Goal: Transaction & Acquisition: Subscribe to service/newsletter

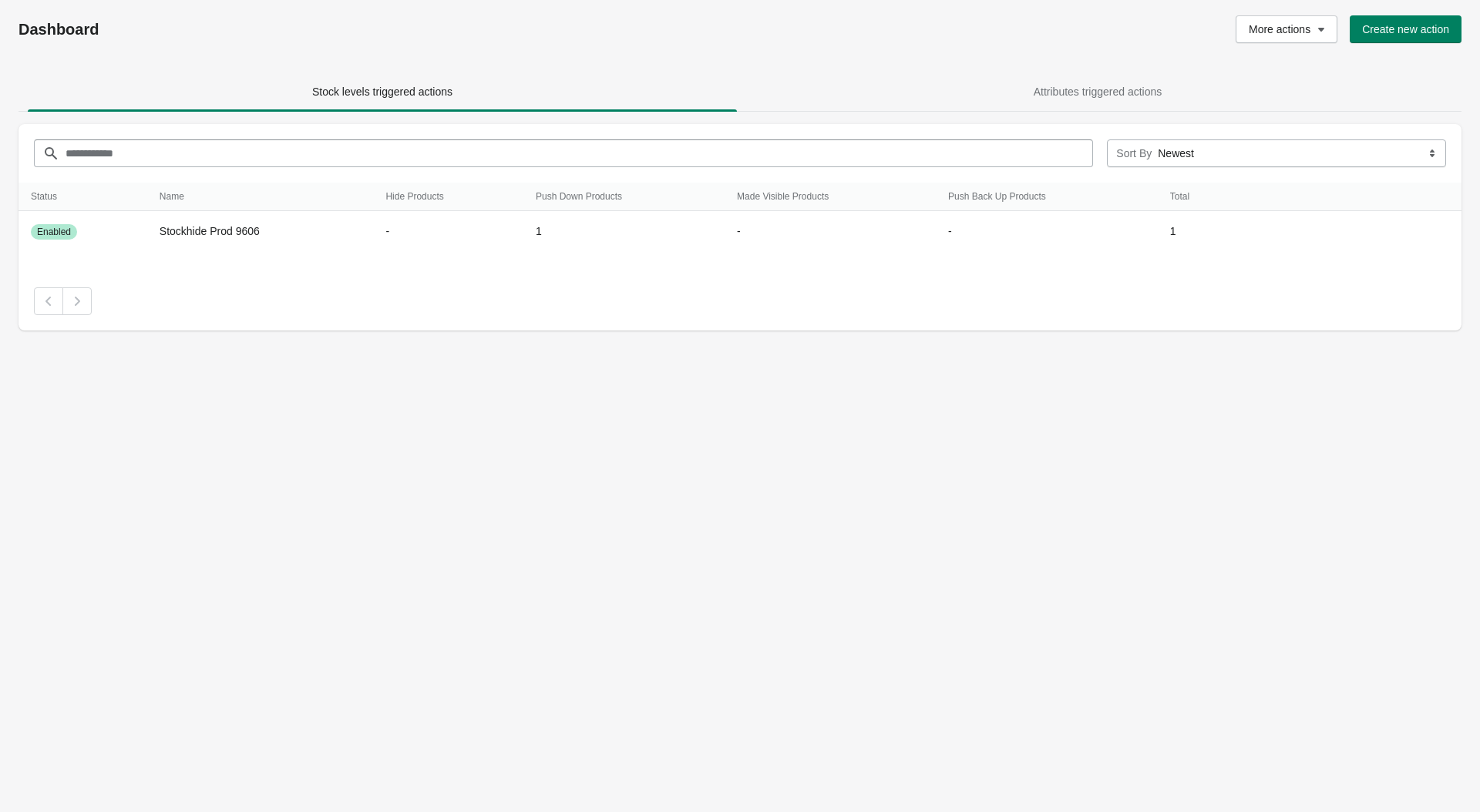
click at [417, 352] on div "Dashboard More actions Create new action Stock levels triggered actions Attribu…" at bounding box center [740, 406] width 1480 height 812
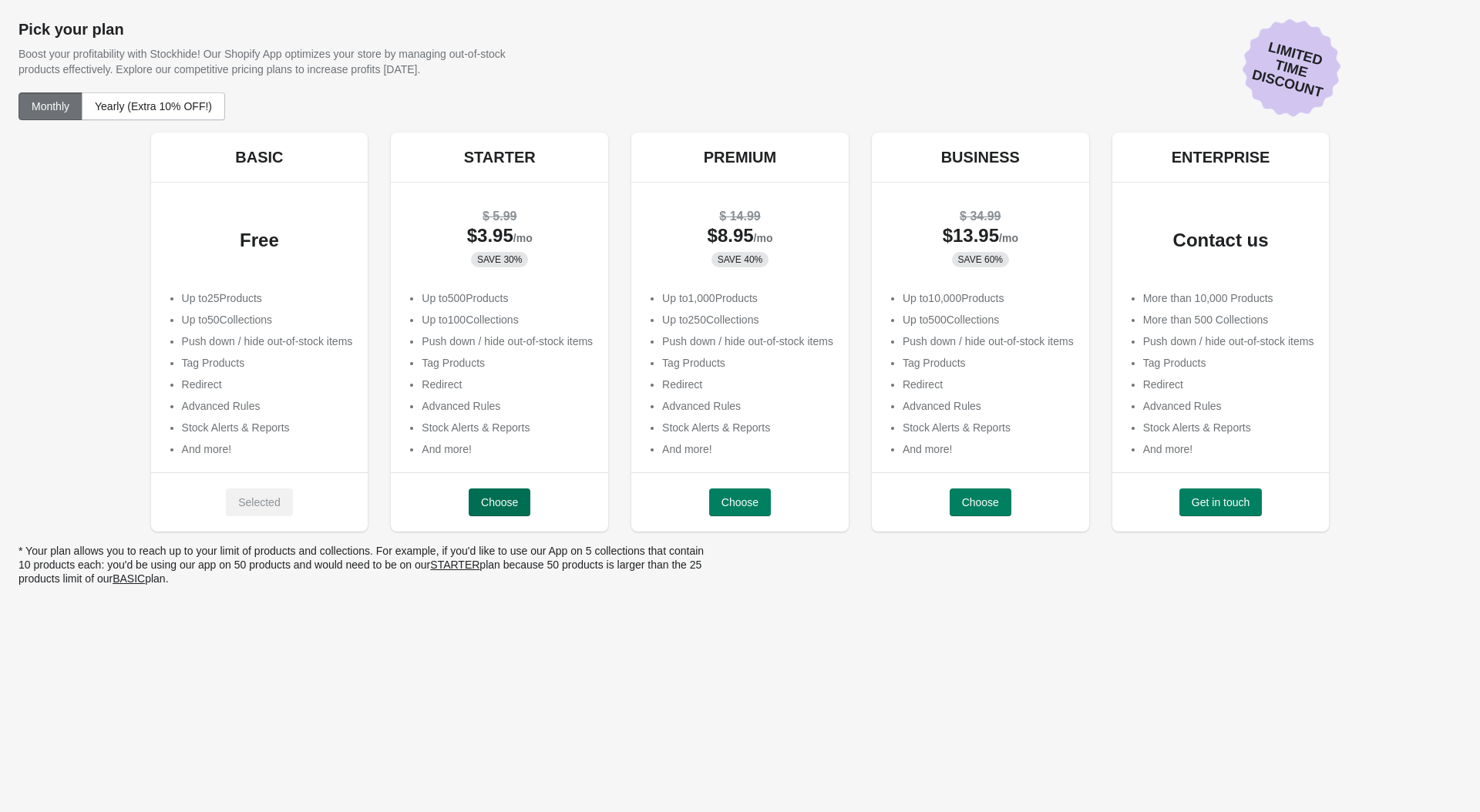
click at [469, 492] on button "Choose" at bounding box center [500, 502] width 62 height 27
click at [731, 504] on span "Choose" at bounding box center [740, 503] width 37 height 12
click at [1010, 502] on button "Choose" at bounding box center [981, 502] width 62 height 27
click at [1237, 510] on button "Get in touch" at bounding box center [1221, 502] width 83 height 27
click at [168, 103] on span "Yearly (Extra 10% OFF!)" at bounding box center [153, 106] width 117 height 12
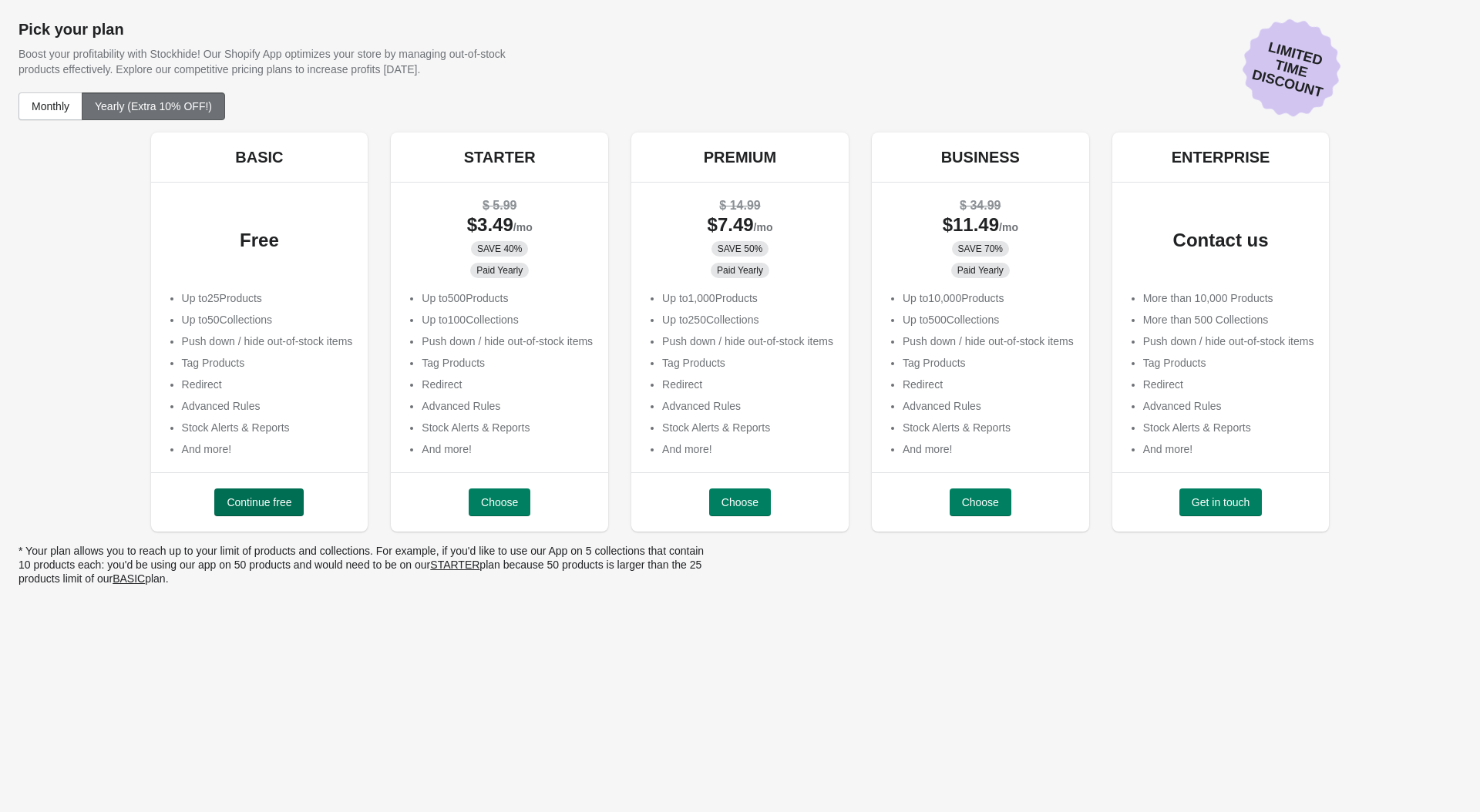
click at [251, 501] on span "Continue free" at bounding box center [259, 503] width 65 height 12
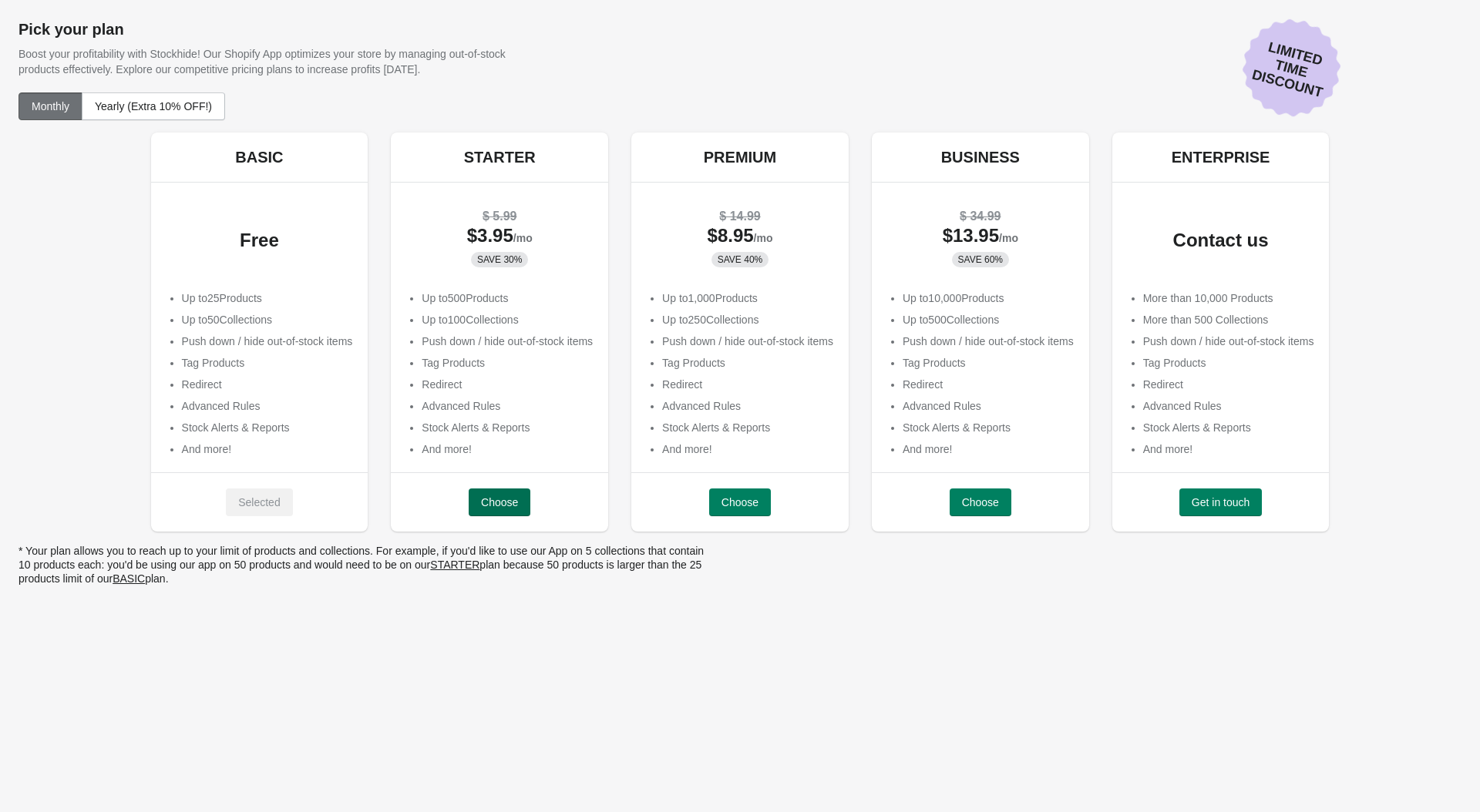
click at [497, 509] on button "Choose" at bounding box center [500, 502] width 62 height 27
click at [748, 504] on span "Choose" at bounding box center [740, 503] width 37 height 12
click at [184, 110] on span "Yearly (Extra 10% OFF!)" at bounding box center [153, 106] width 117 height 12
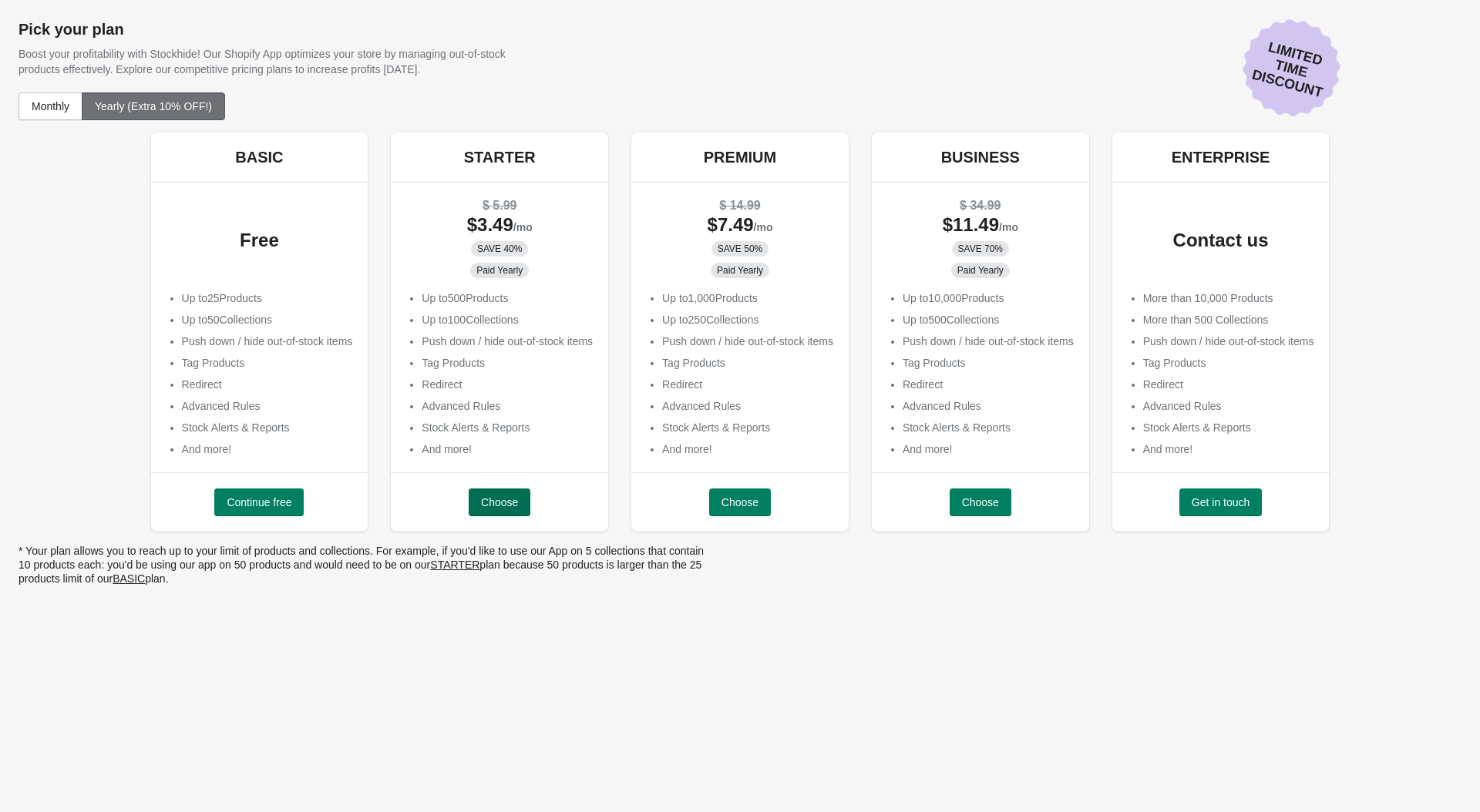
click at [505, 496] on span "Choose" at bounding box center [500, 503] width 37 height 12
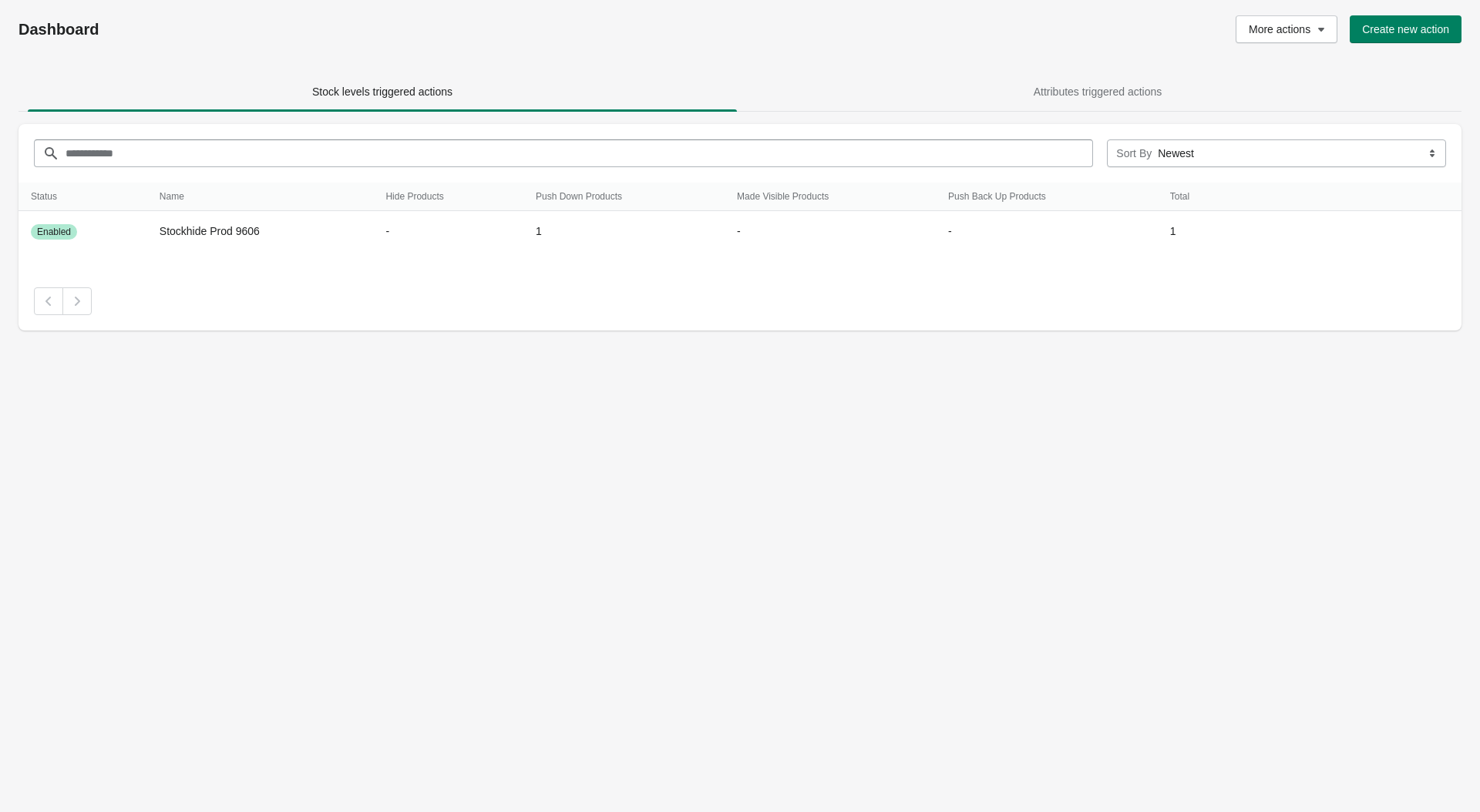
click at [85, 519] on div "Dashboard More actions Create new action Stock levels triggered actions Attribu…" at bounding box center [740, 406] width 1480 height 812
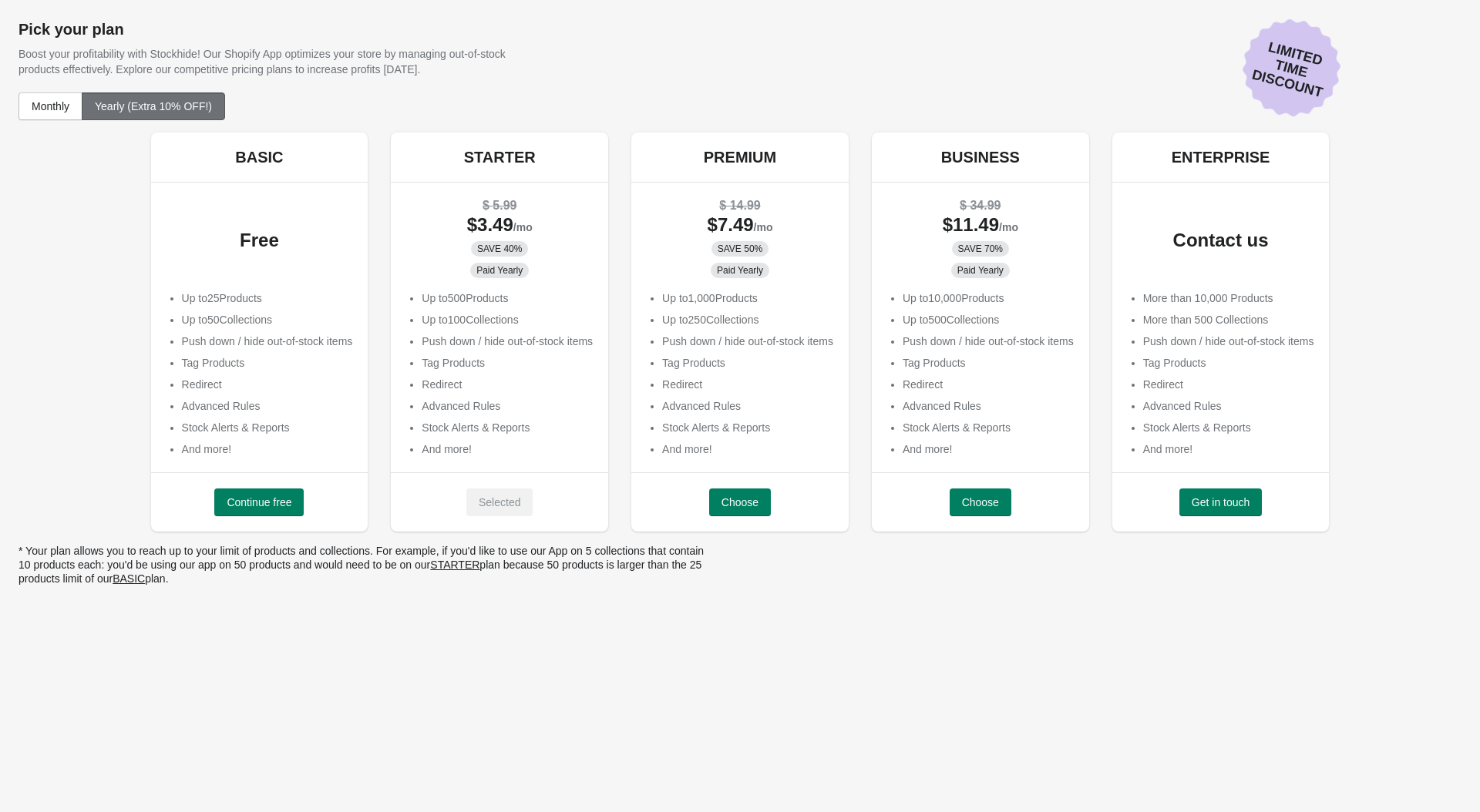
click at [186, 115] on button "Yearly (Extra 10% OFF!)" at bounding box center [153, 105] width 144 height 27
click at [744, 504] on span "Choose" at bounding box center [740, 503] width 37 height 12
click at [225, 115] on button "Yearly (Extra 10% OFF!)" at bounding box center [153, 105] width 144 height 27
click at [974, 504] on span "Choose" at bounding box center [981, 503] width 37 height 12
click at [222, 116] on button "Yearly (Extra 10% OFF!)" at bounding box center [153, 105] width 144 height 27
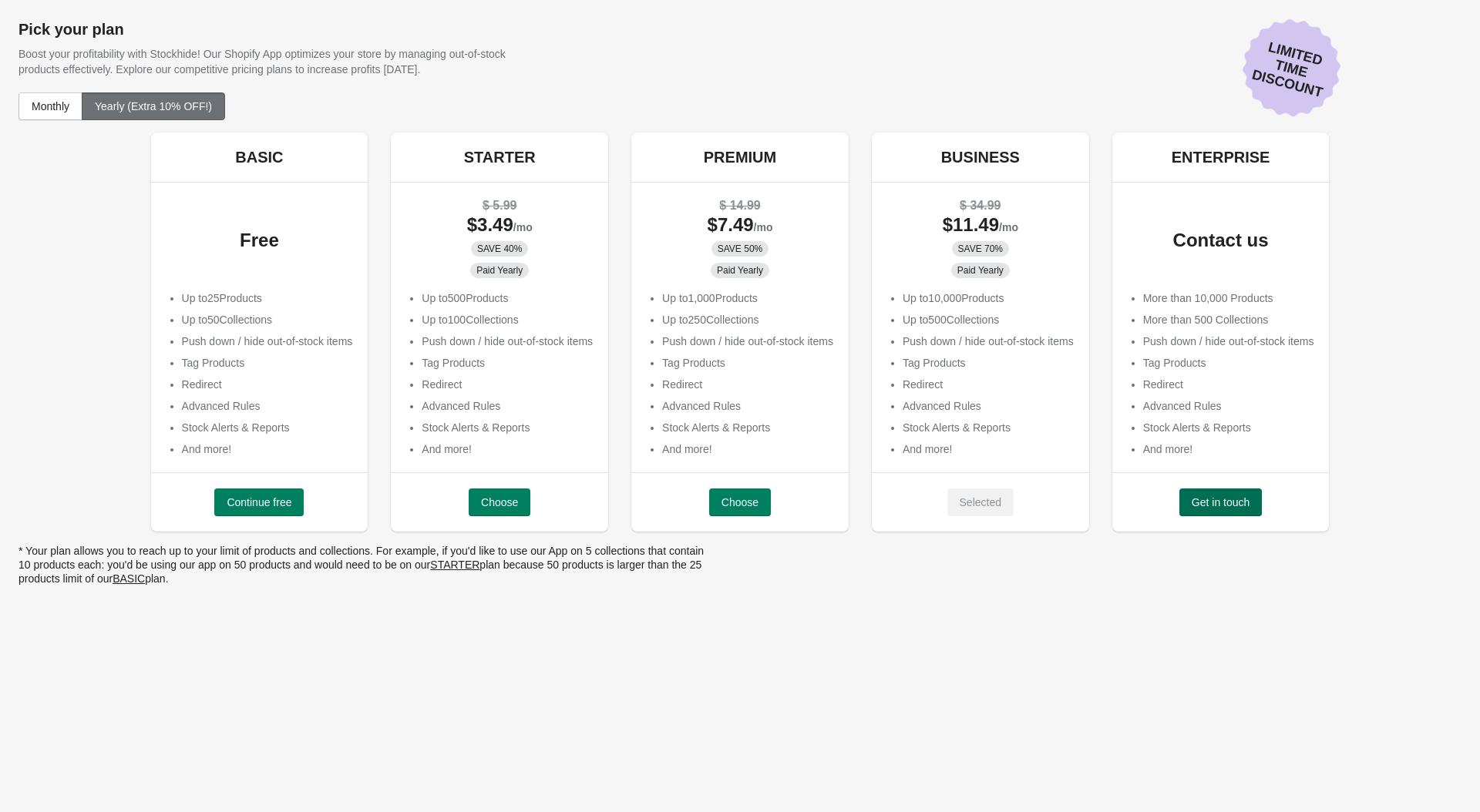
click at [1229, 496] on span "Get in touch" at bounding box center [1221, 503] width 59 height 12
